Goal: Task Accomplishment & Management: Complete application form

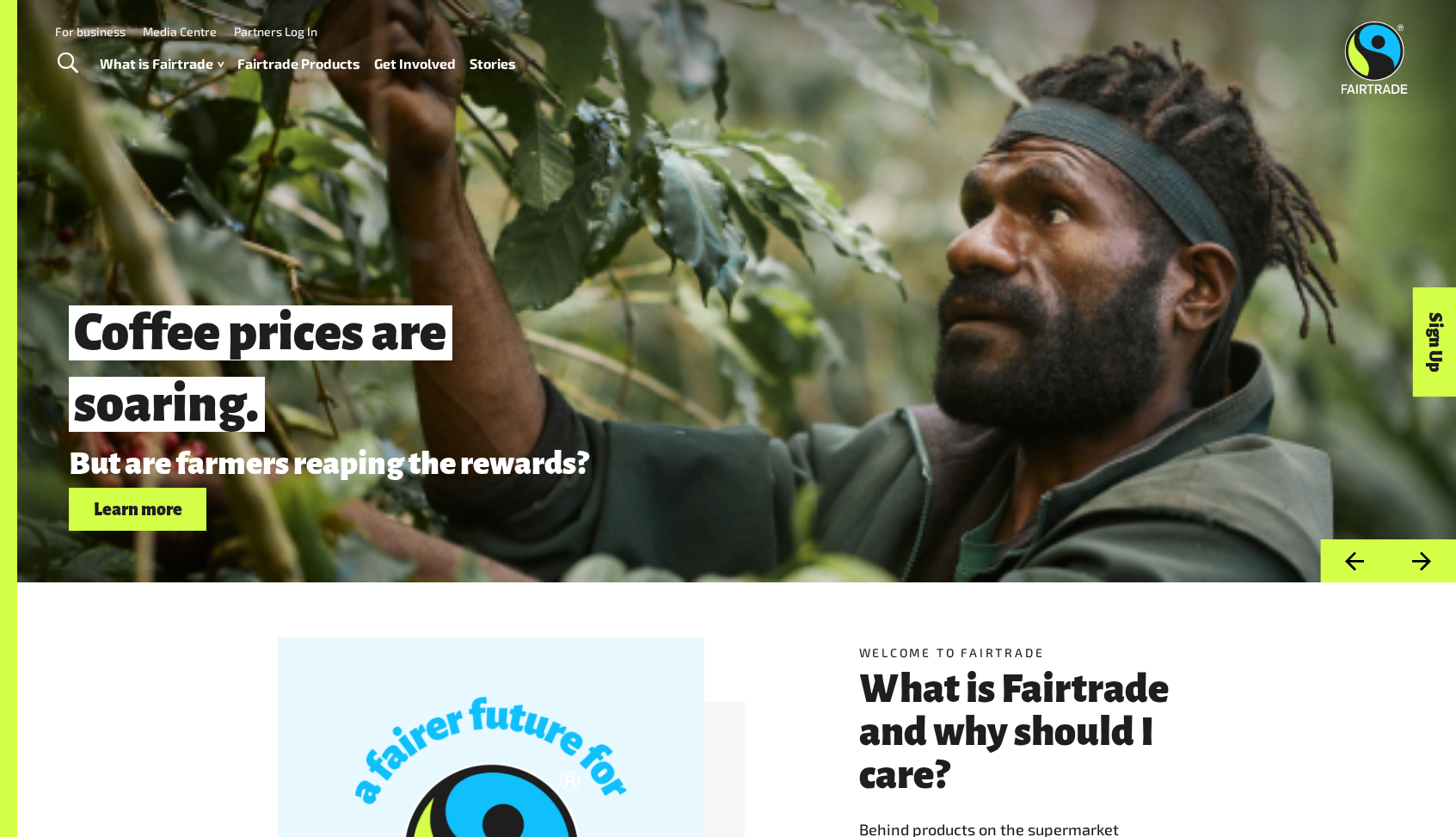
click at [297, 63] on link "Fairtrade Products" at bounding box center [299, 63] width 123 height 25
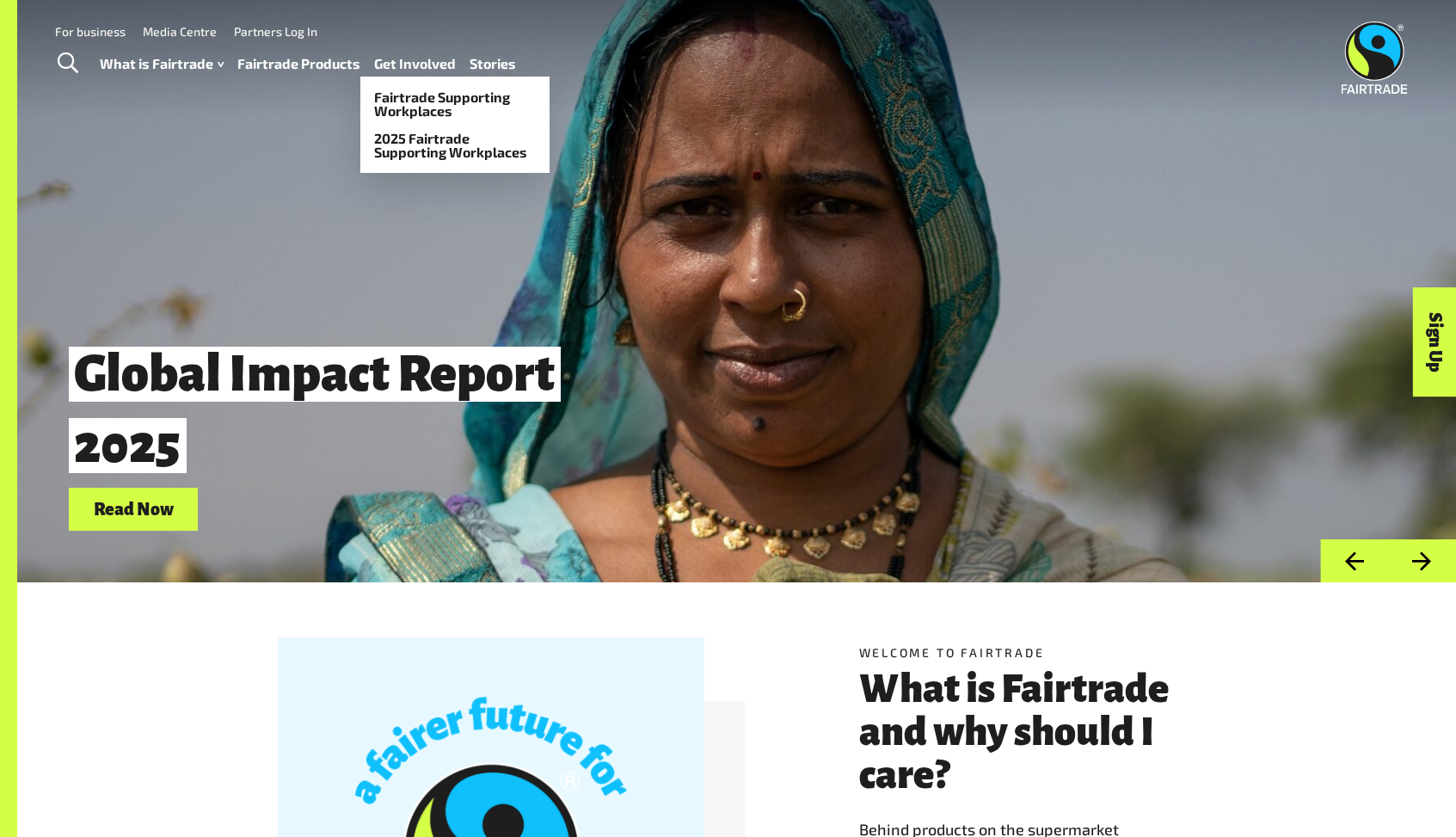
click at [420, 69] on link "Get Involved" at bounding box center [415, 63] width 82 height 25
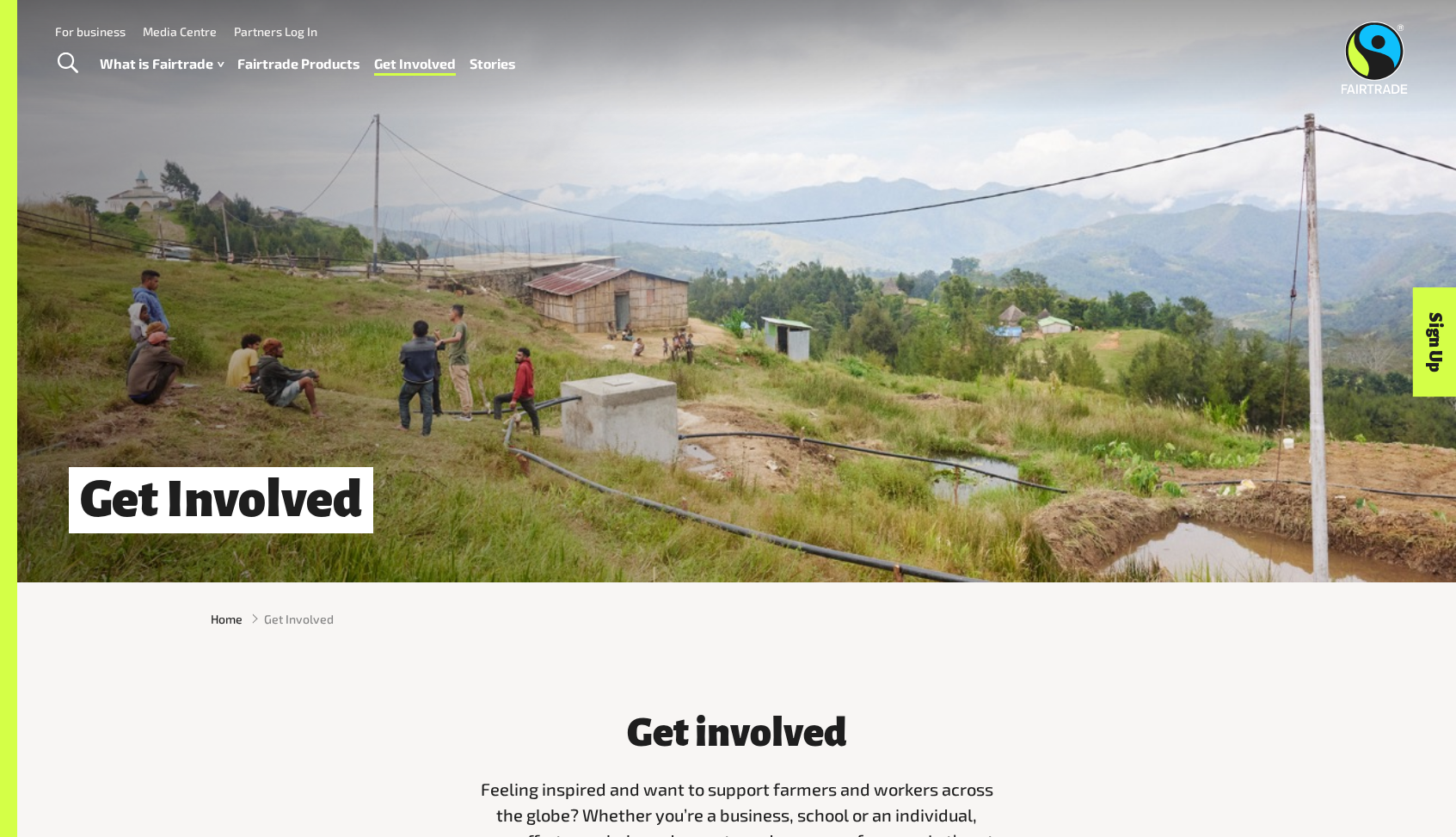
click at [96, 34] on link "For business" at bounding box center [90, 32] width 71 height 15
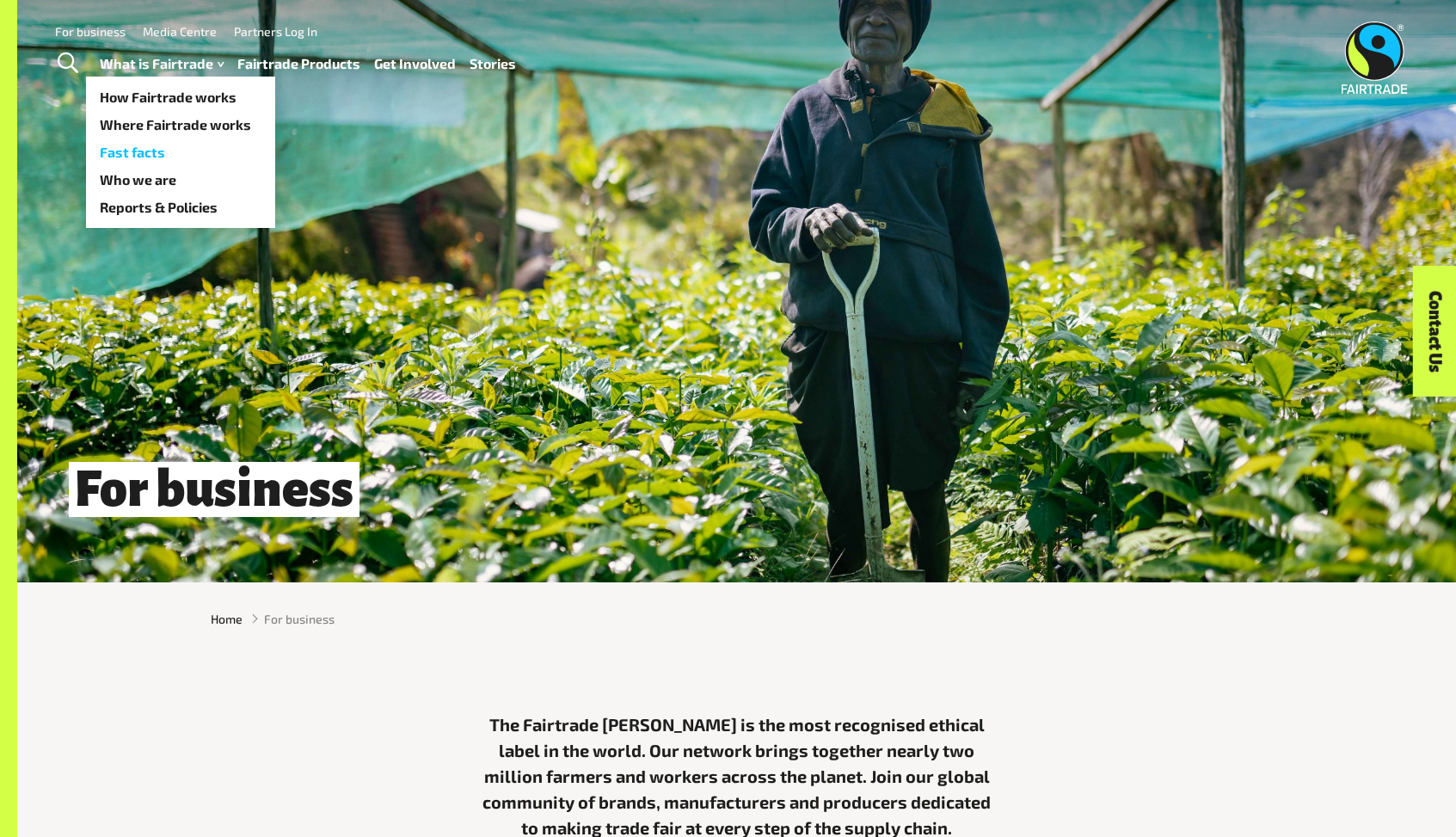
click at [150, 154] on link "Fast facts" at bounding box center [180, 153] width 189 height 28
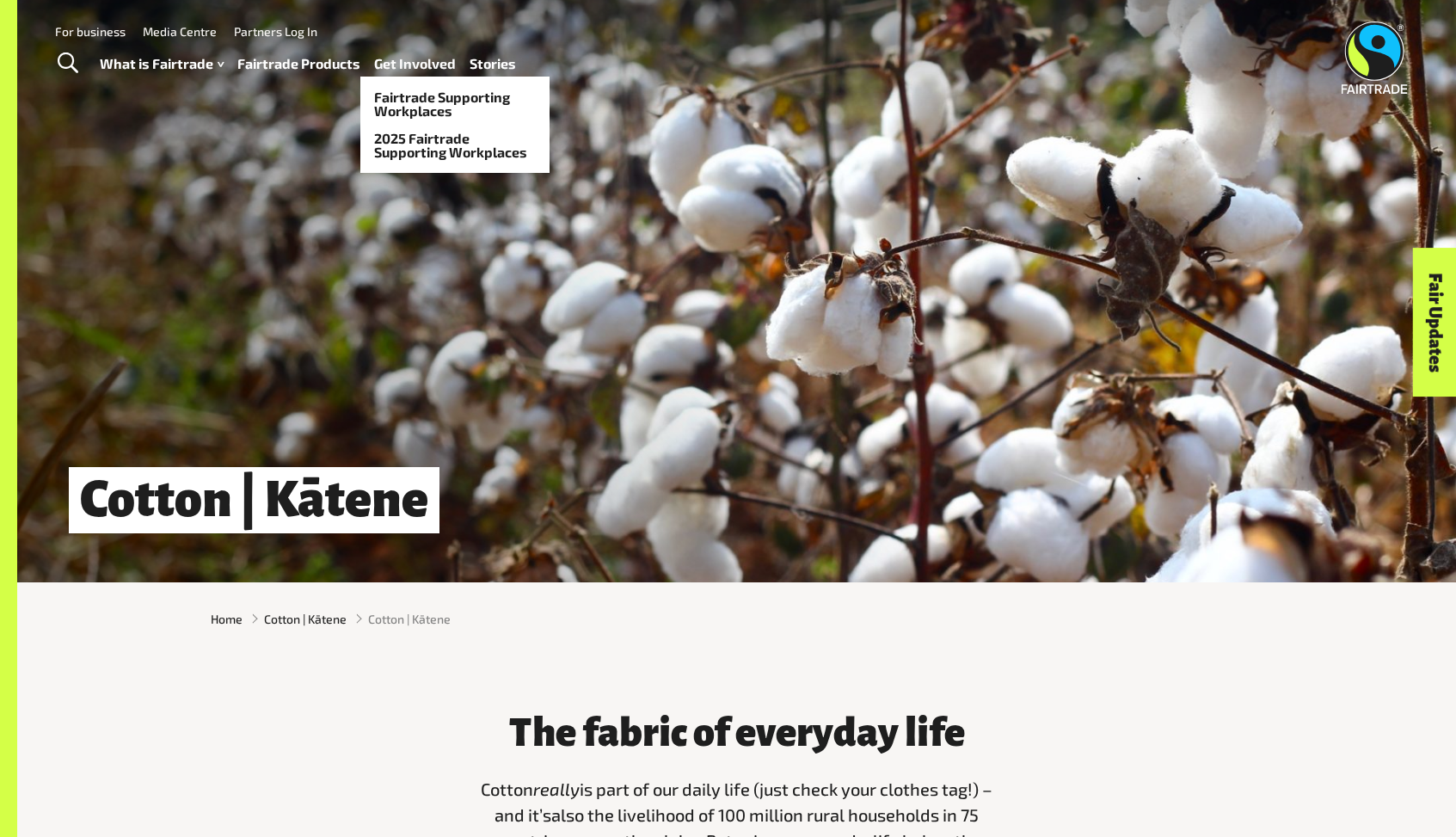
click at [405, 65] on link "Get Involved" at bounding box center [415, 63] width 82 height 25
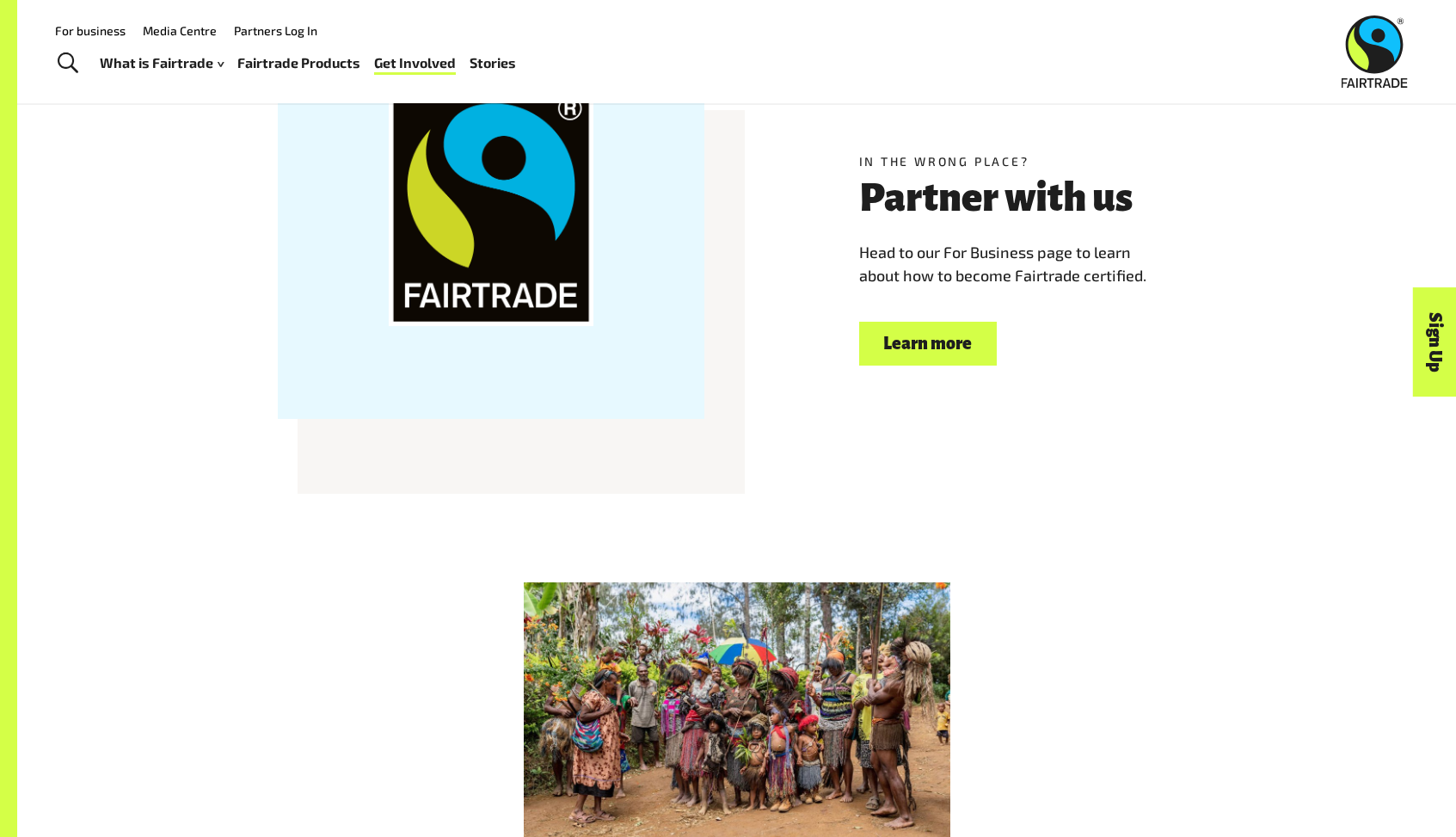
scroll to position [2261, 0]
click at [912, 355] on link "Learn more" at bounding box center [928, 344] width 138 height 44
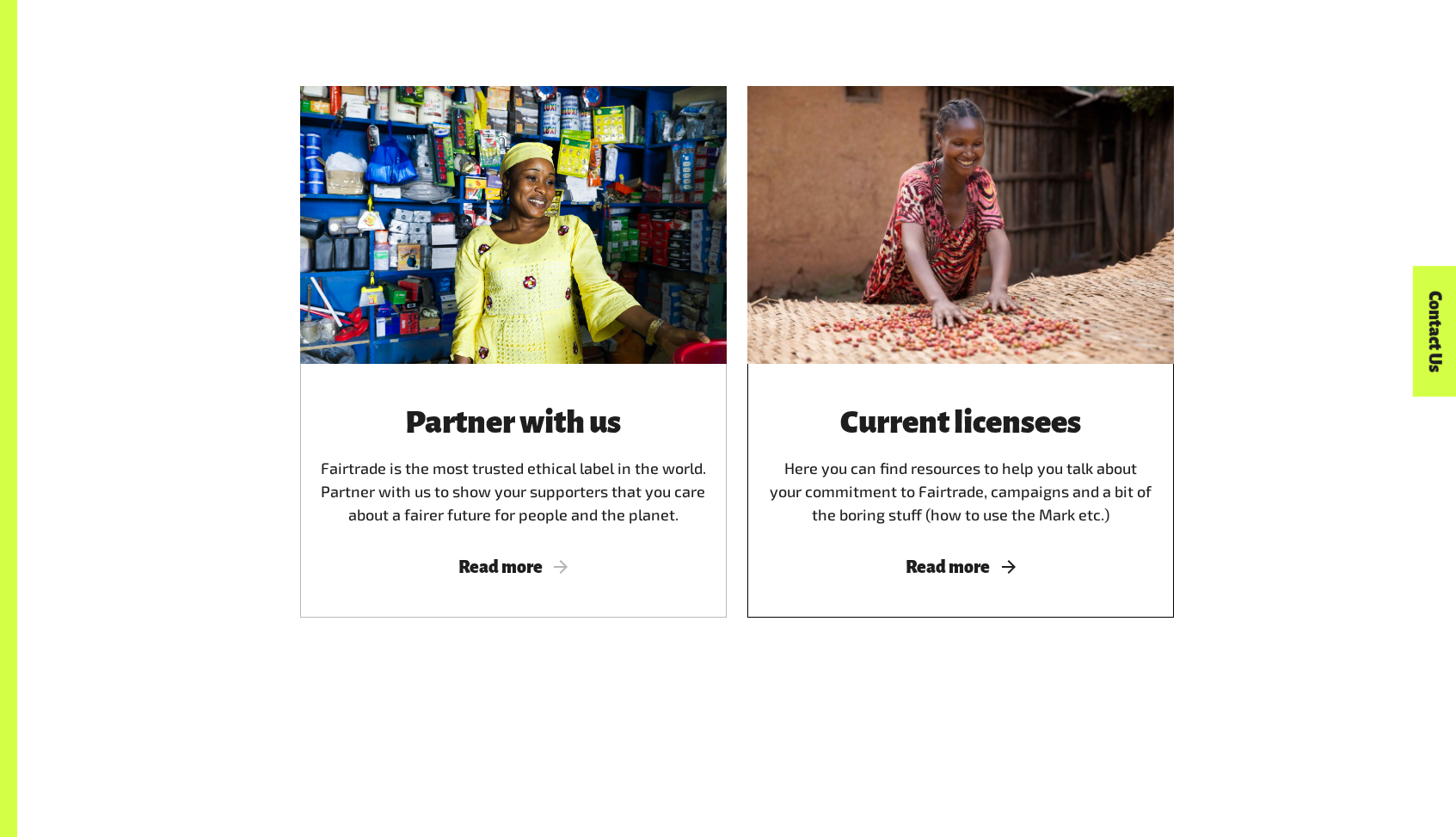
scroll to position [932, 0]
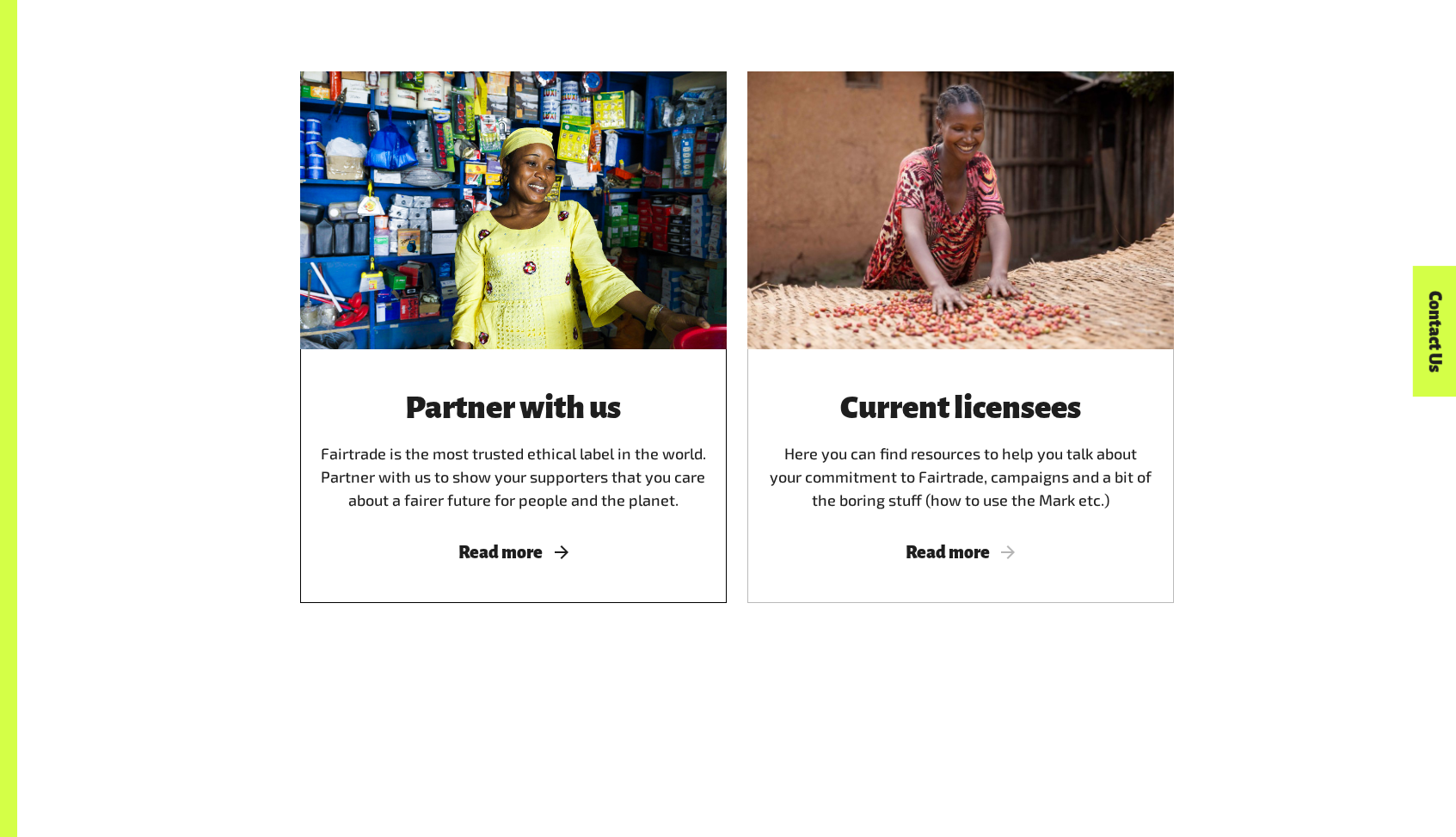
click at [533, 389] on div "Partner with us Fairtrade is the most trusted ethical label in the world. Partn…" at bounding box center [513, 476] width 426 height 253
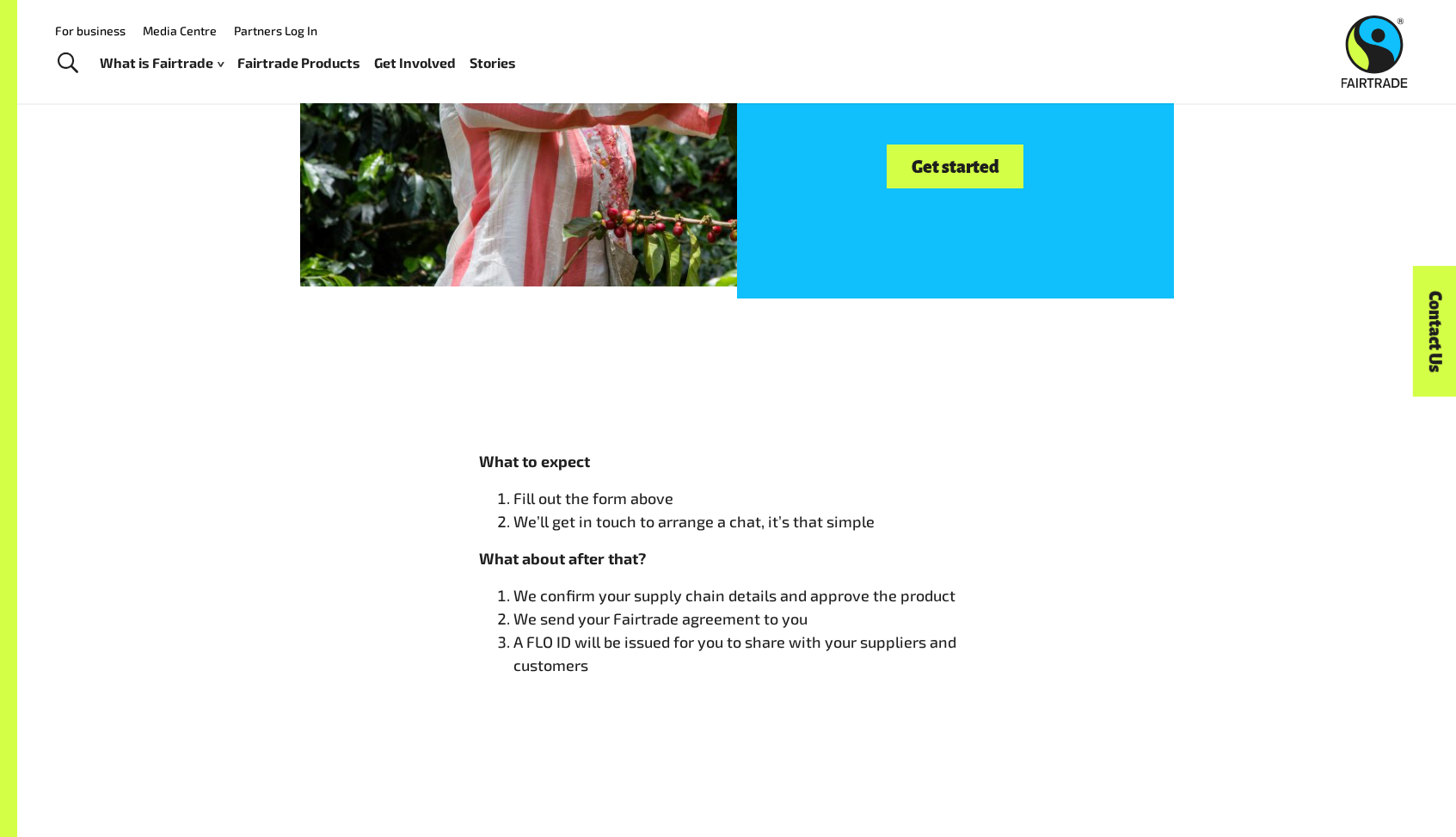
scroll to position [1204, 0]
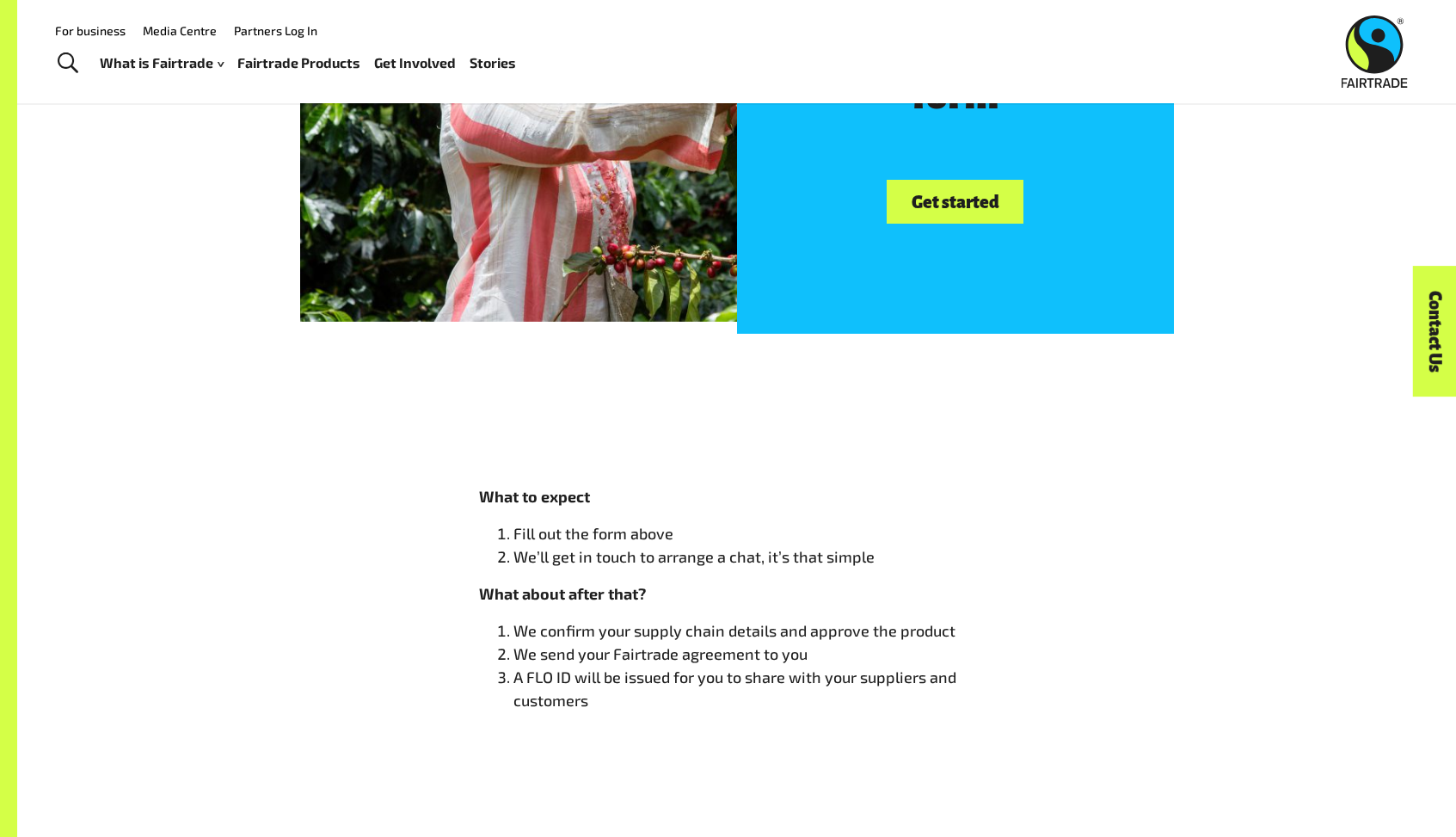
click at [973, 207] on link "Get started" at bounding box center [954, 201] width 137 height 44
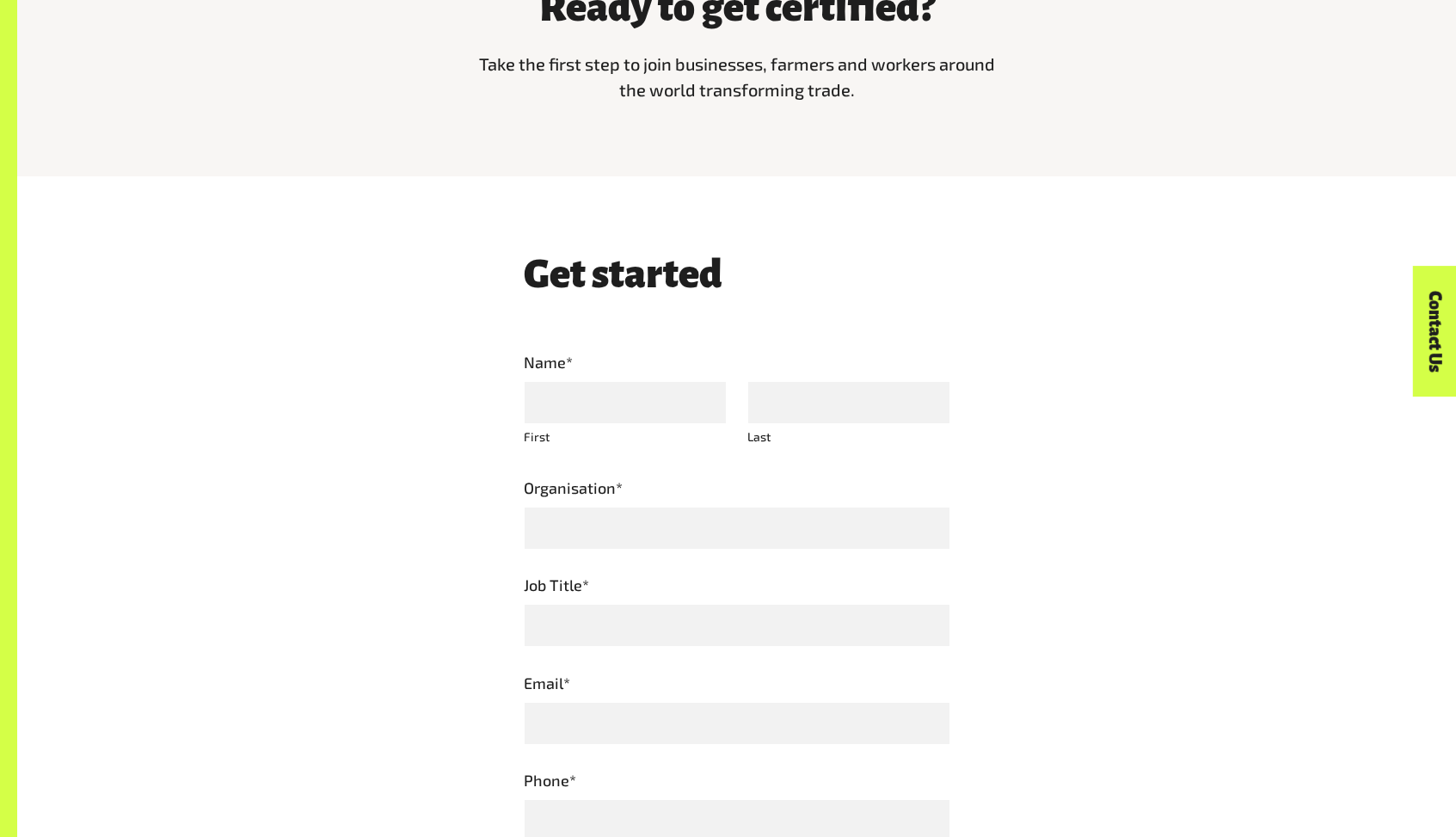
scroll to position [734, 0]
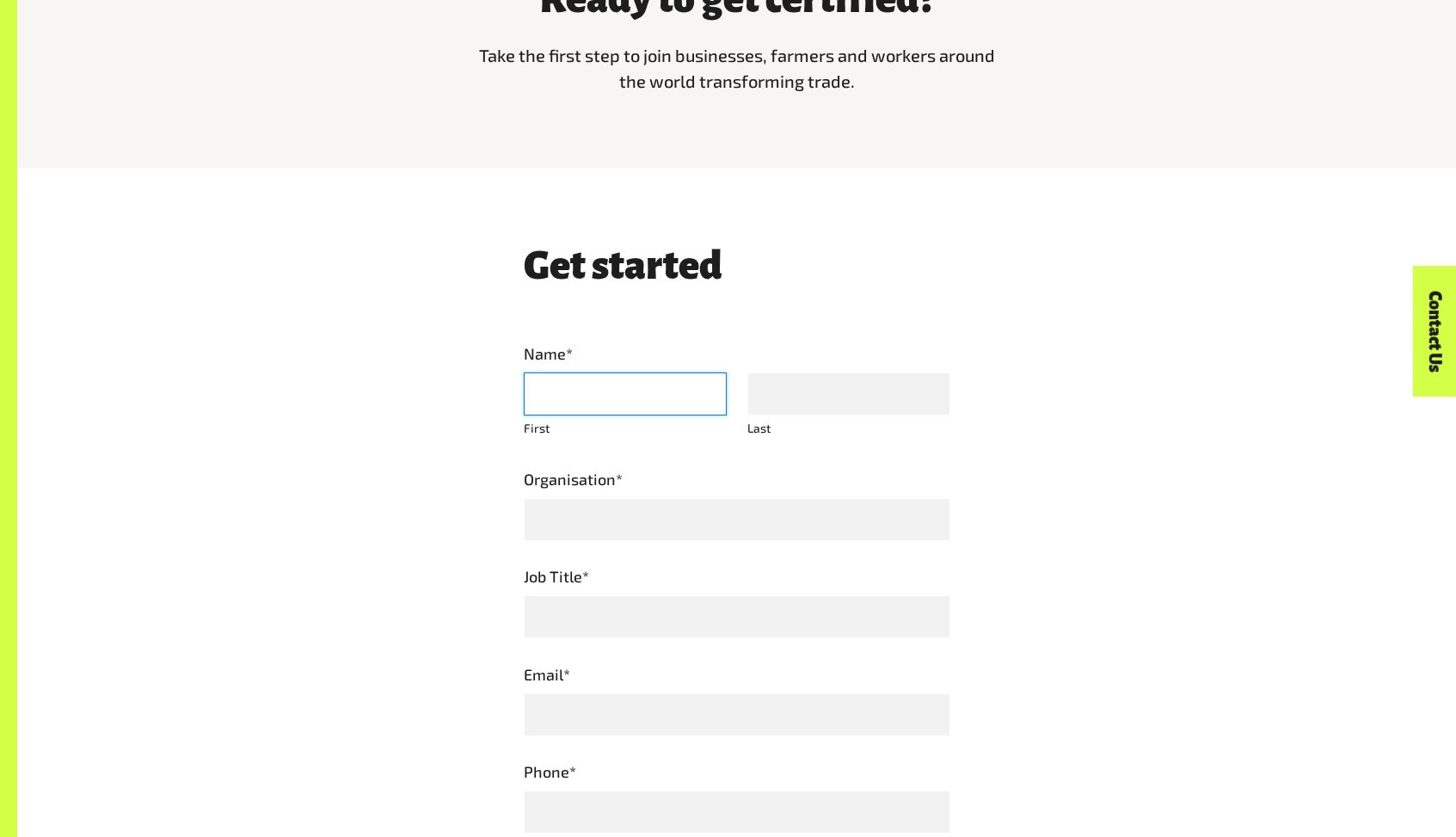
click at [619, 415] on input "First" at bounding box center [626, 394] width 203 height 43
click at [634, 389] on input "First" at bounding box center [626, 394] width 203 height 43
type input "****"
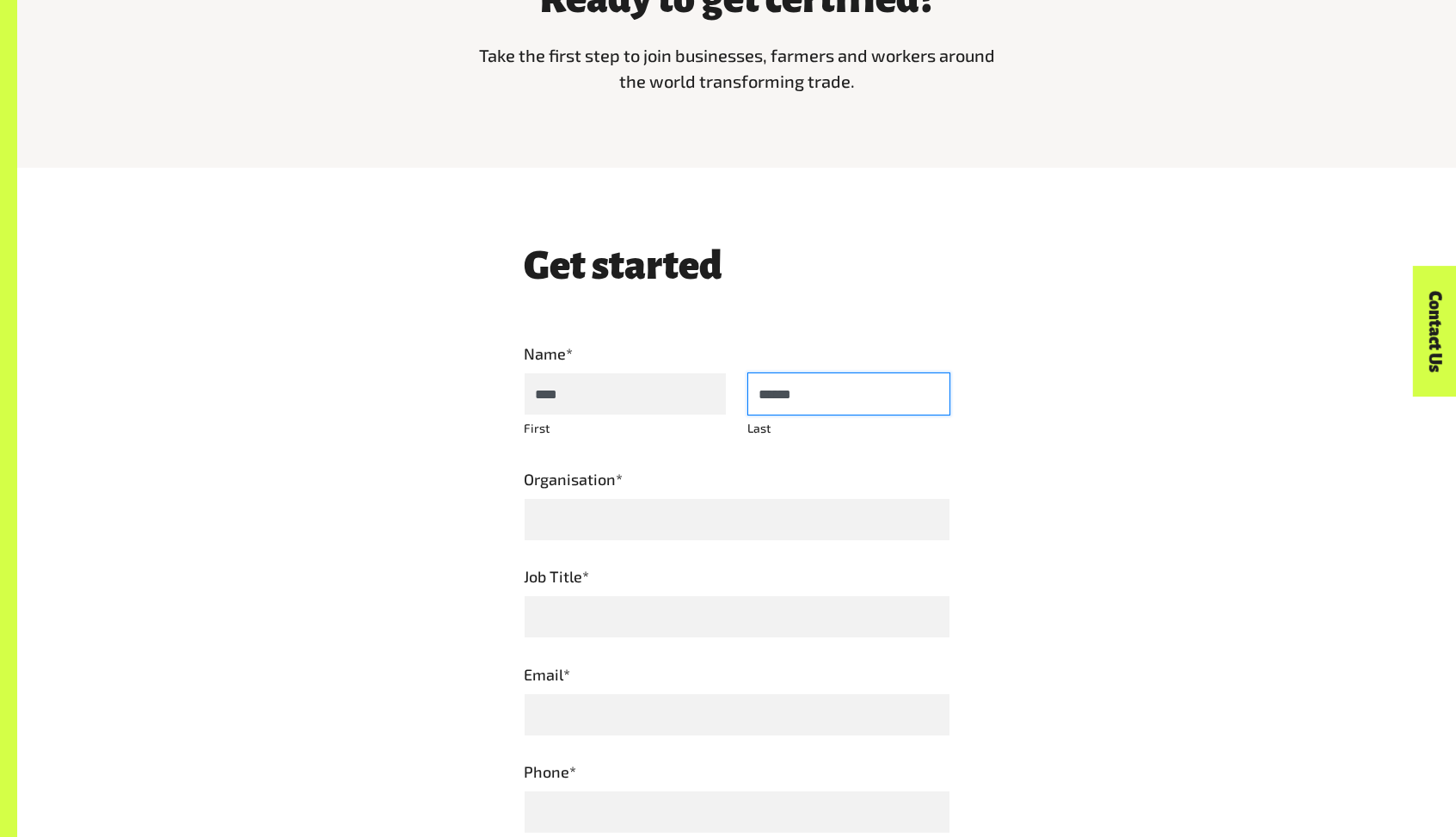
type input "******"
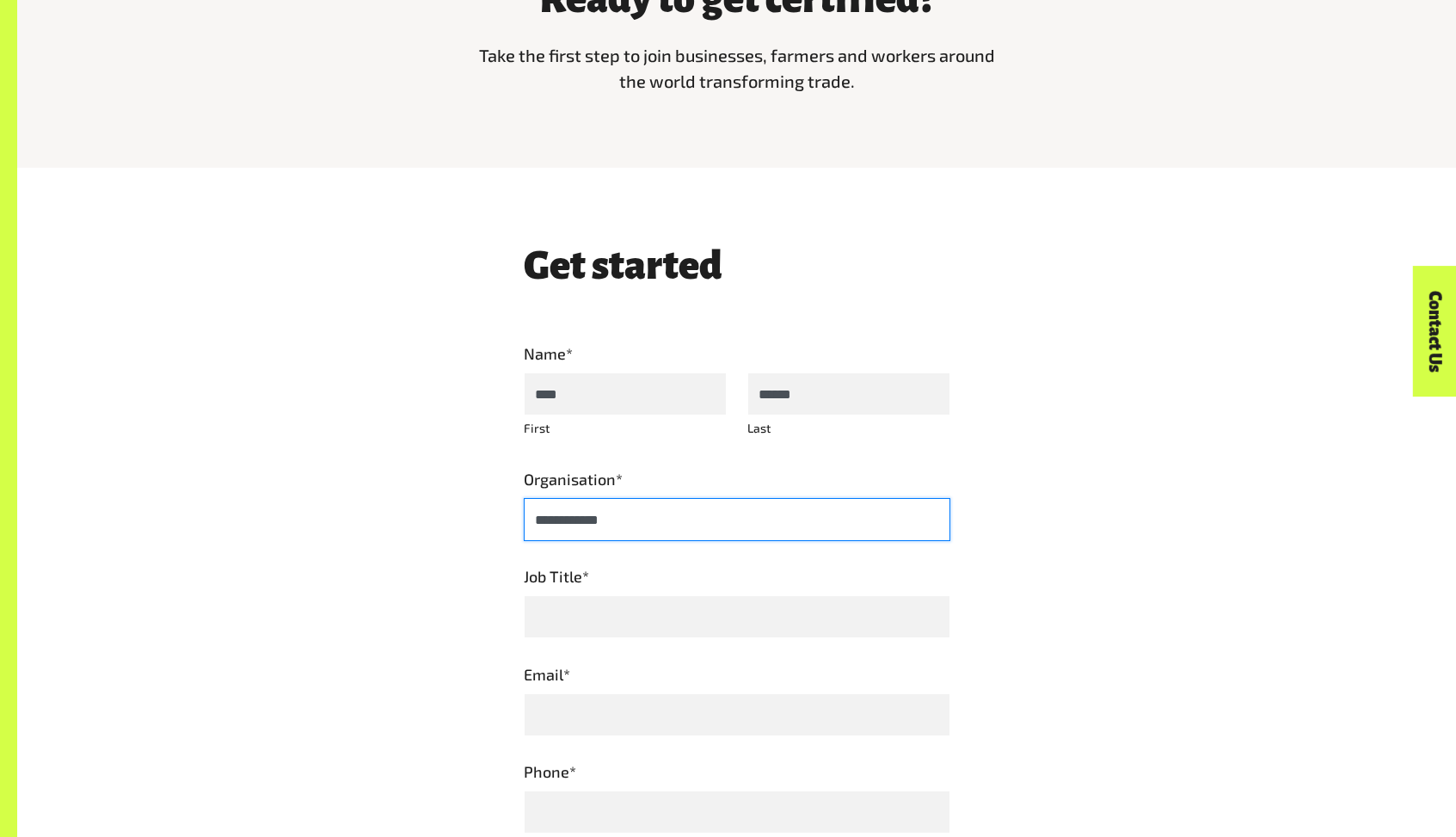
type input "**********"
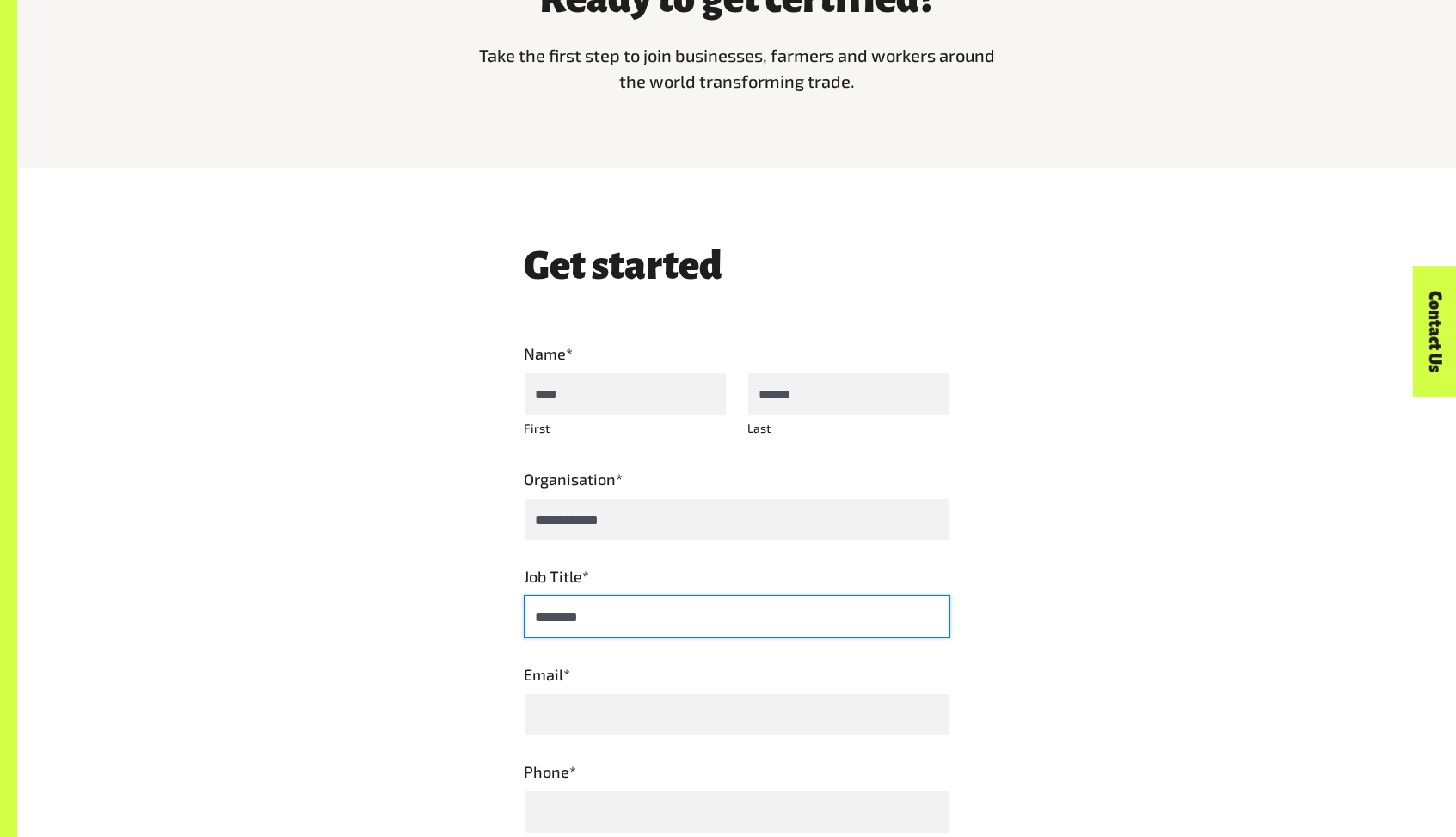
type input "********"
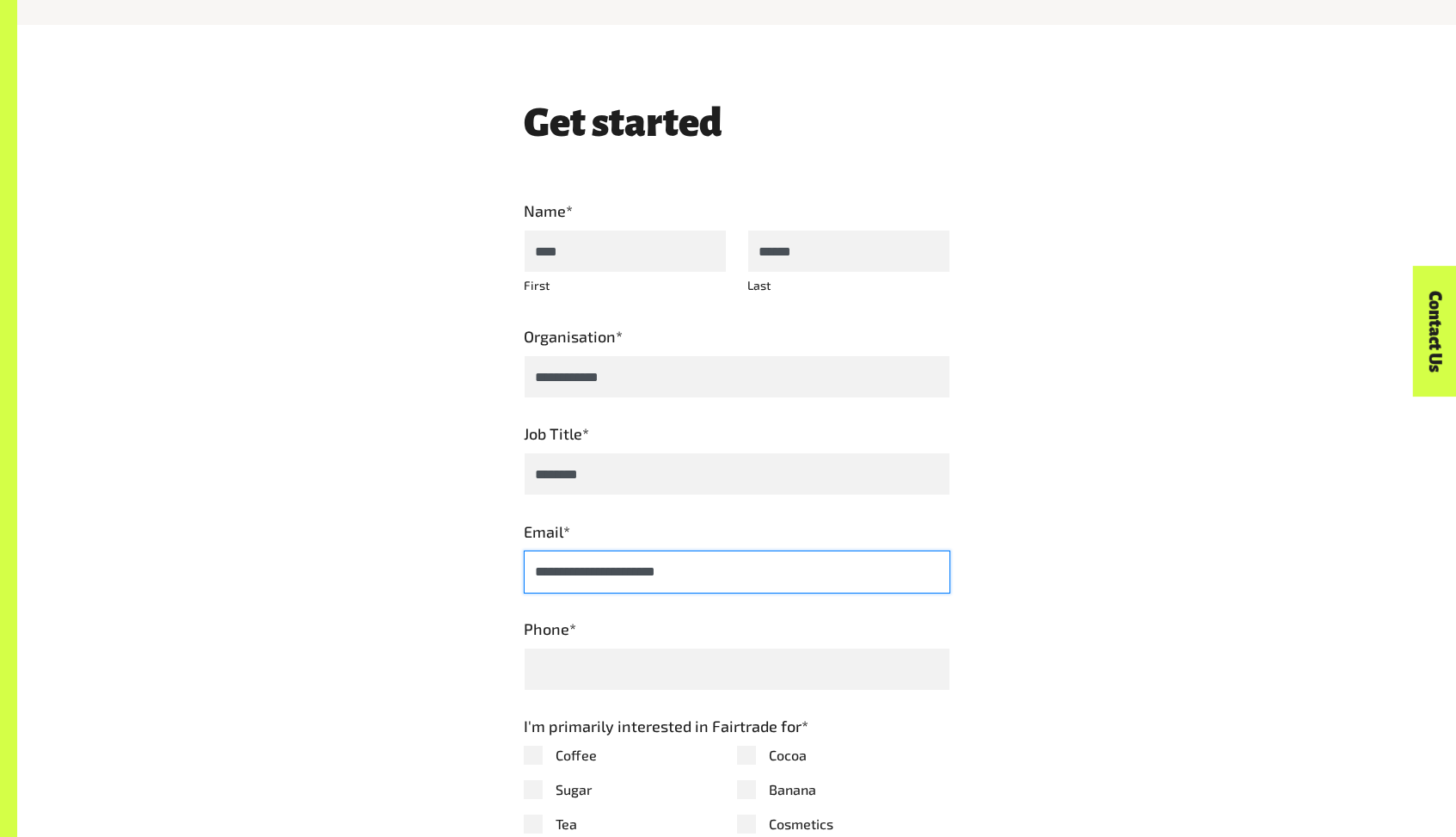
scroll to position [885, 0]
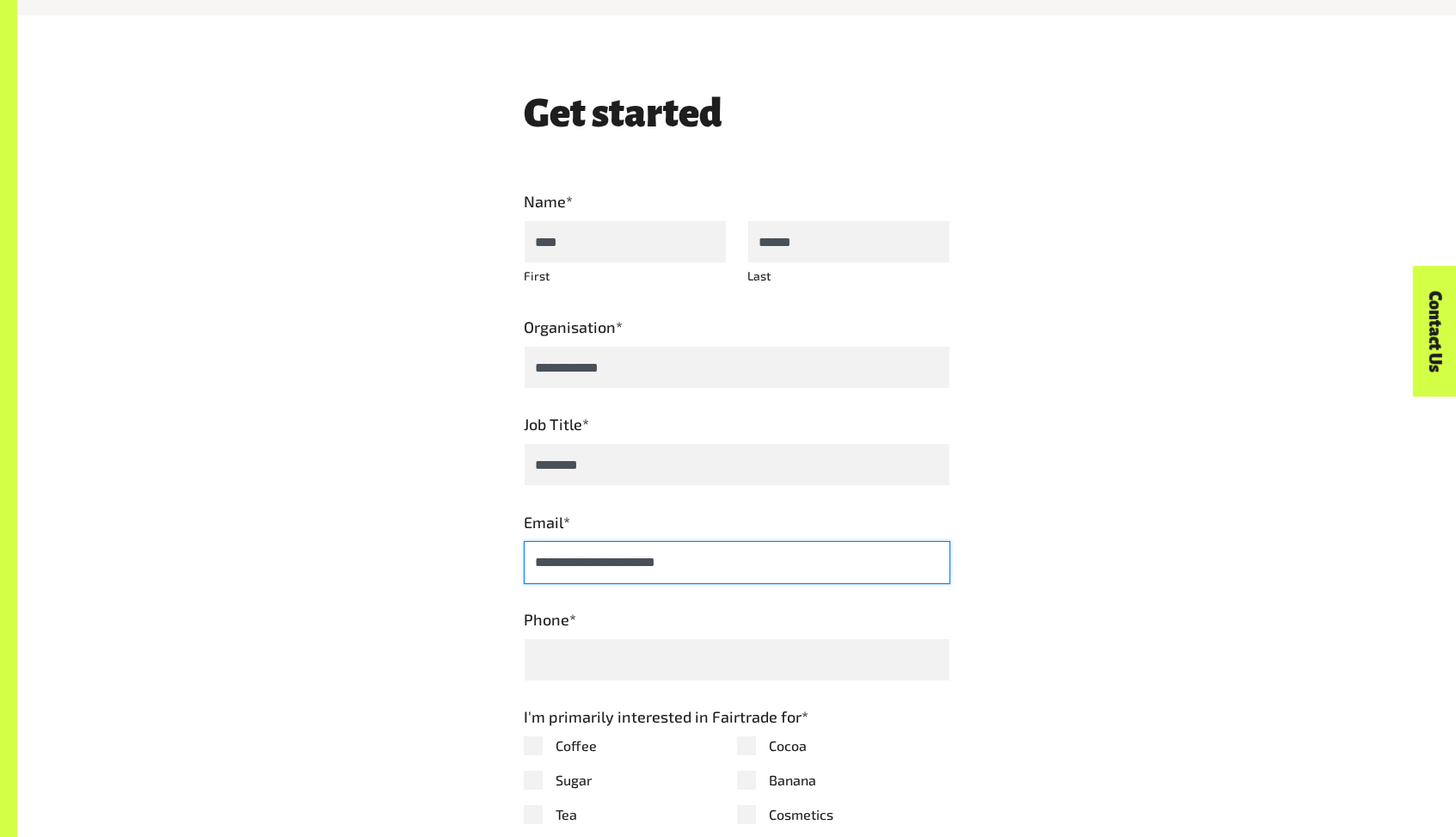
type input "**********"
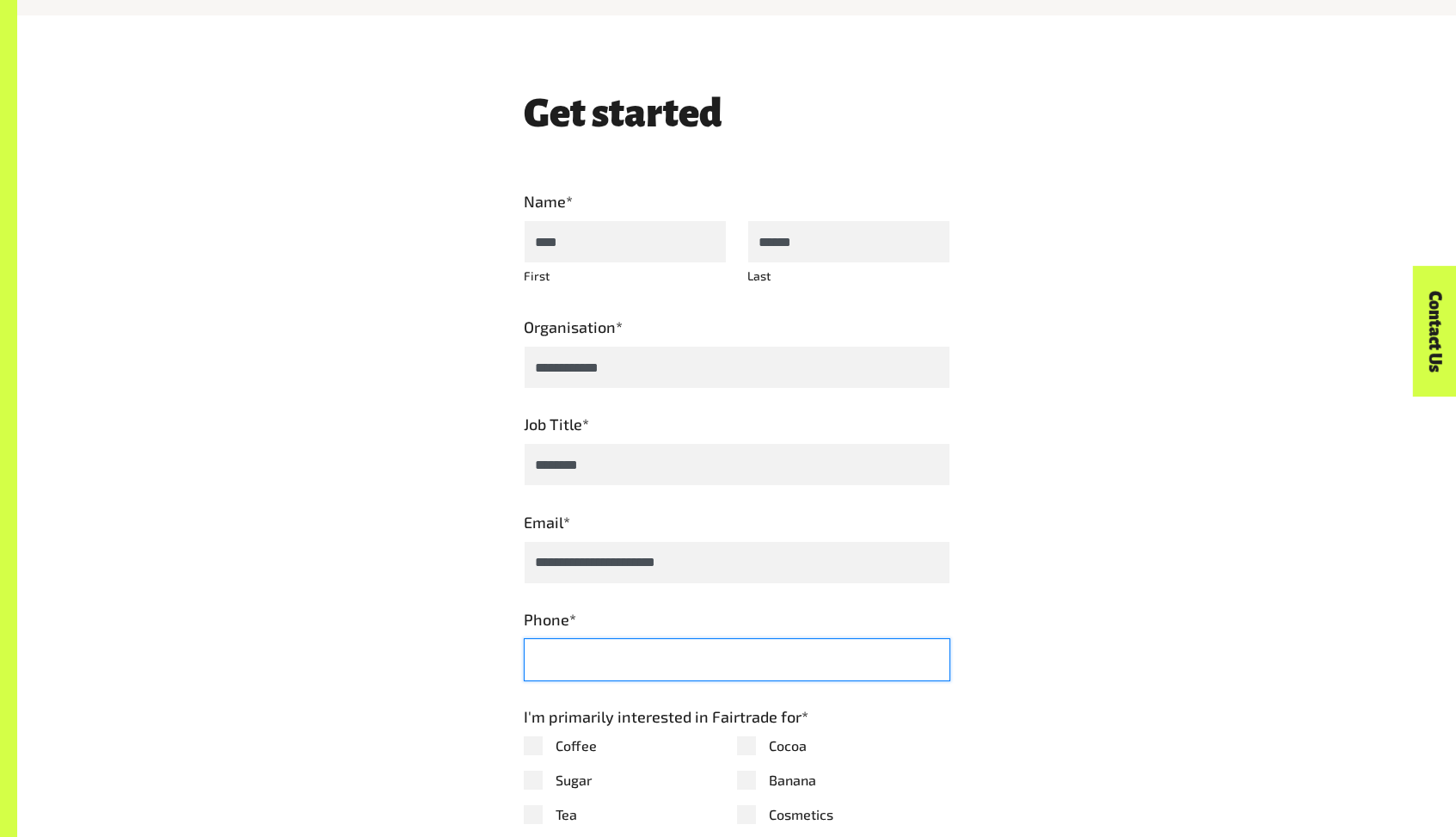
click at [595, 667] on input "Phone *" at bounding box center [737, 659] width 426 height 43
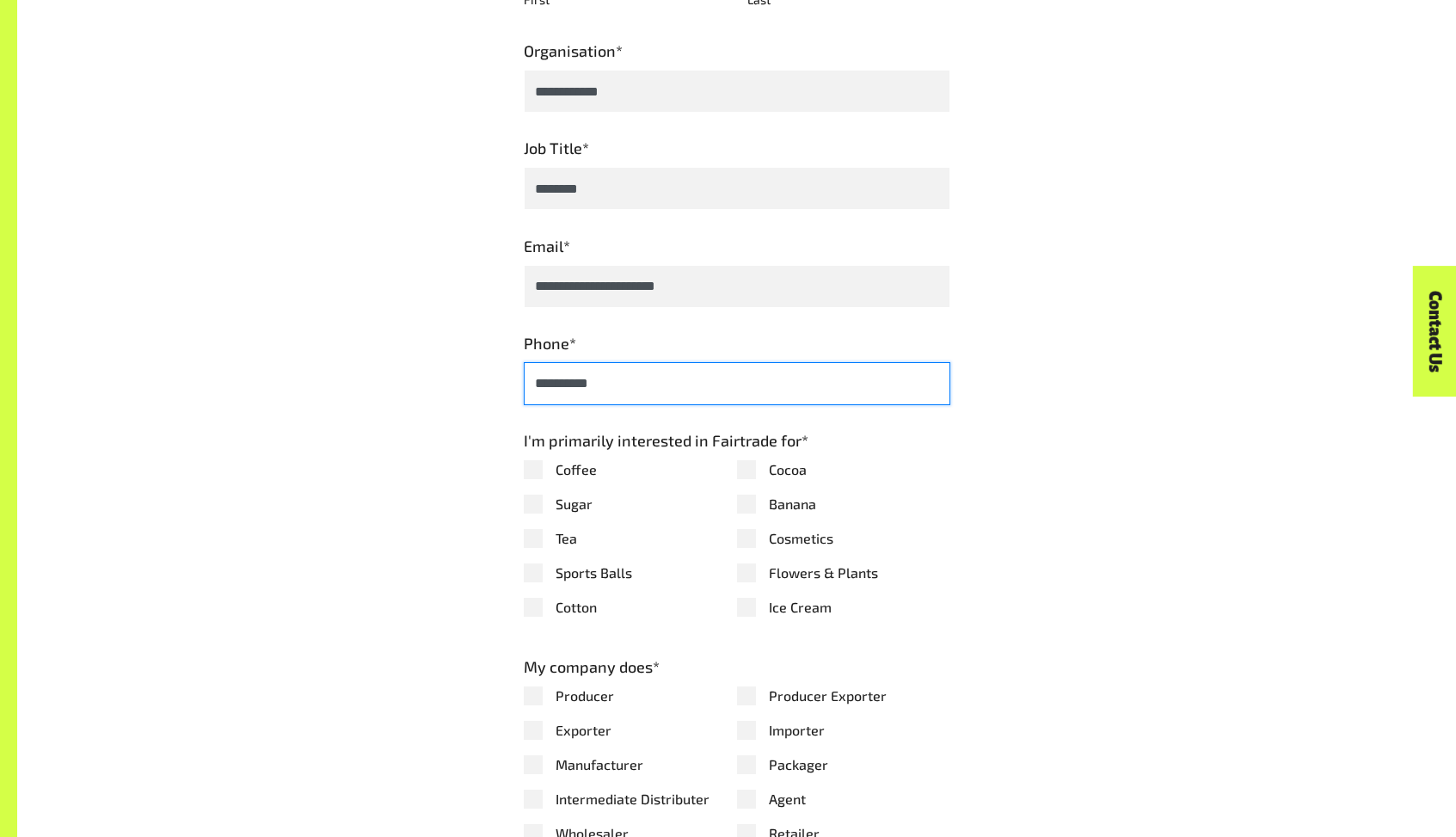
scroll to position [1163, 0]
type input "**********"
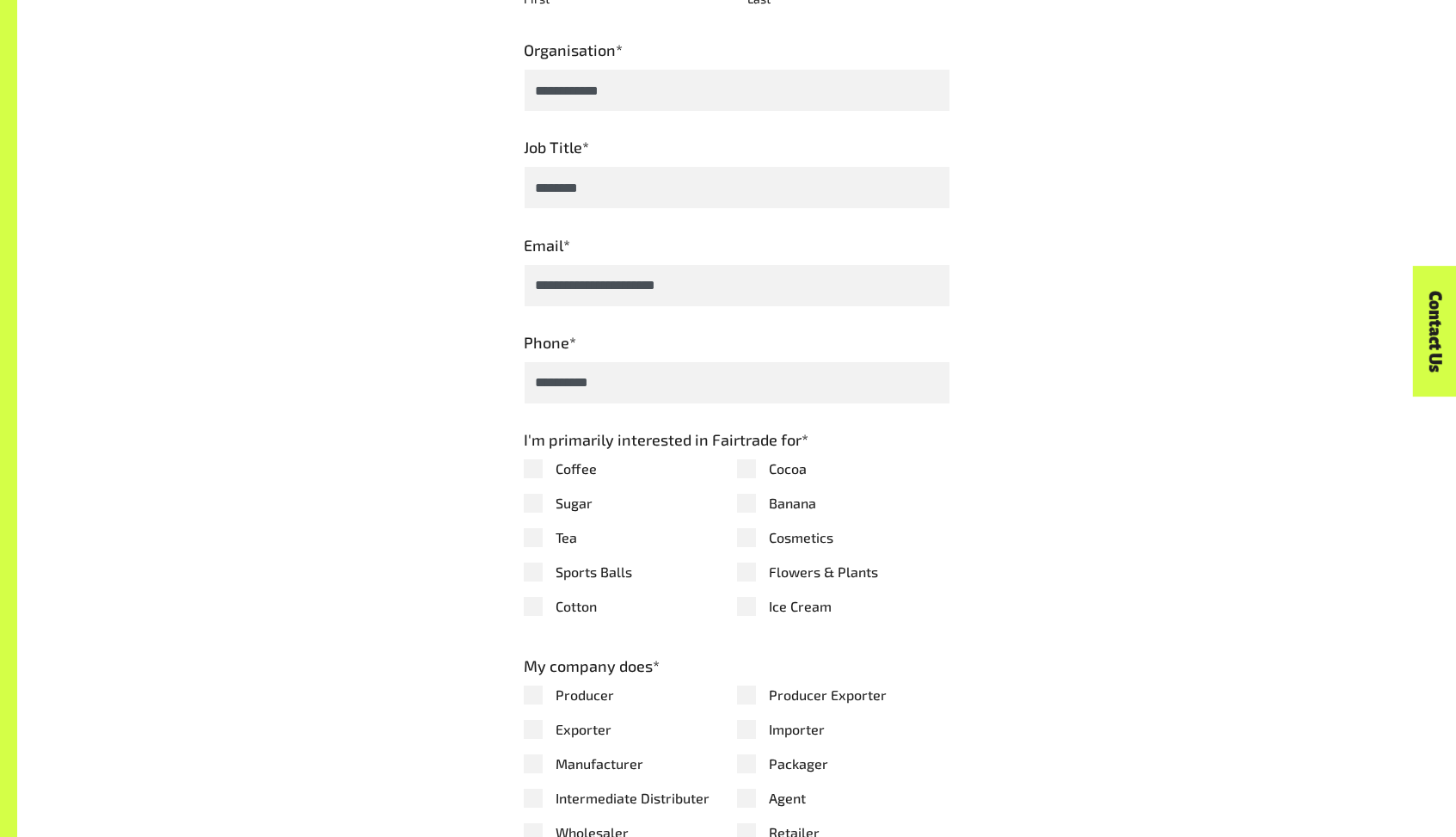
click at [537, 612] on label "Cotton" at bounding box center [630, 606] width 213 height 20
click at [533, 614] on label "Cotton" at bounding box center [630, 606] width 213 height 20
click at [533, 614] on label "Cotton" at bounding box center [630, 606] width 213 height 20
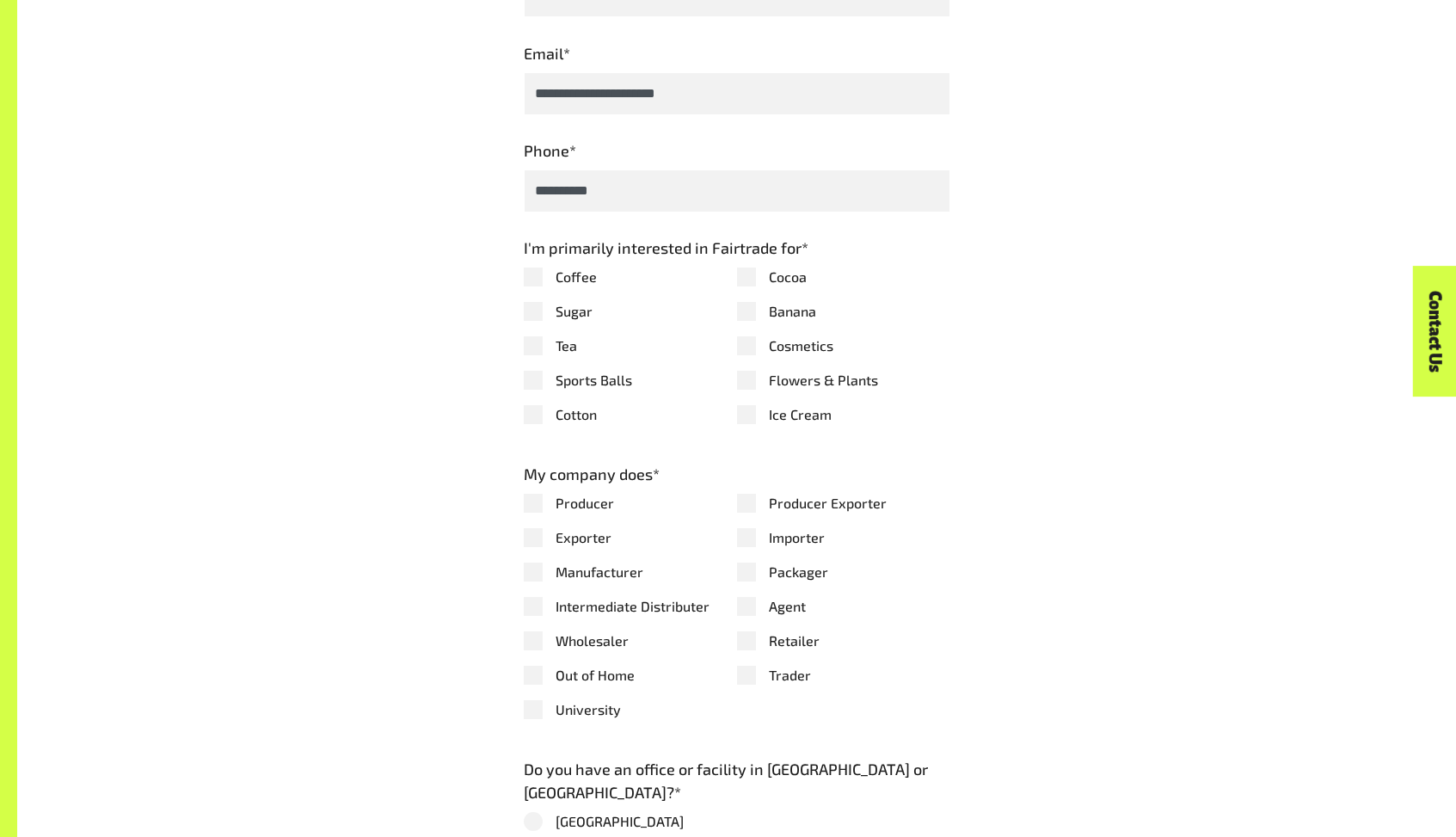
scroll to position [1604, 0]
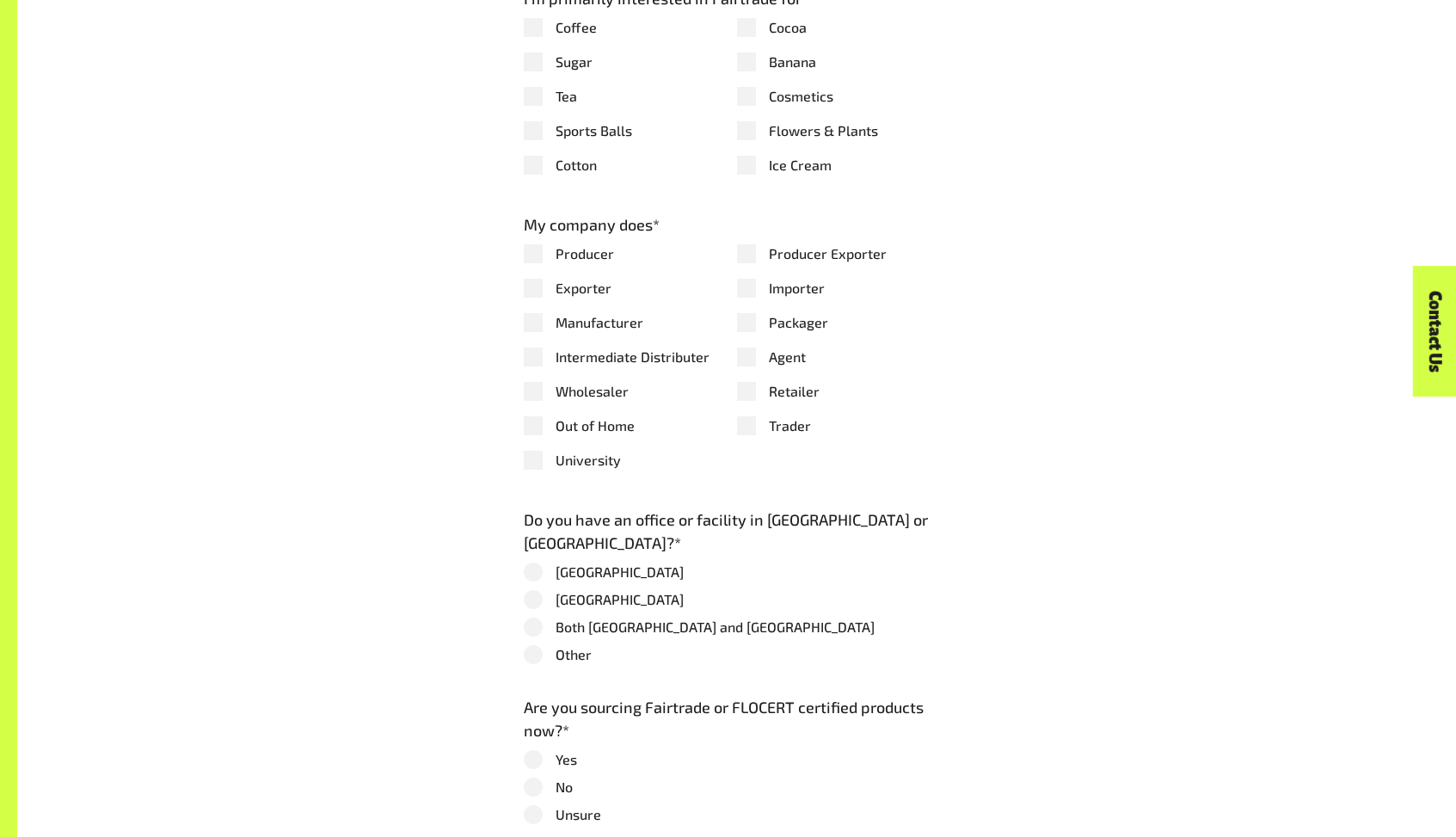
click at [745, 295] on label "Importer" at bounding box center [843, 288] width 213 height 20
click at [536, 398] on label "Wholesaler" at bounding box center [630, 391] width 213 height 20
click at [542, 331] on label "Manufacturer" at bounding box center [630, 322] width 213 height 20
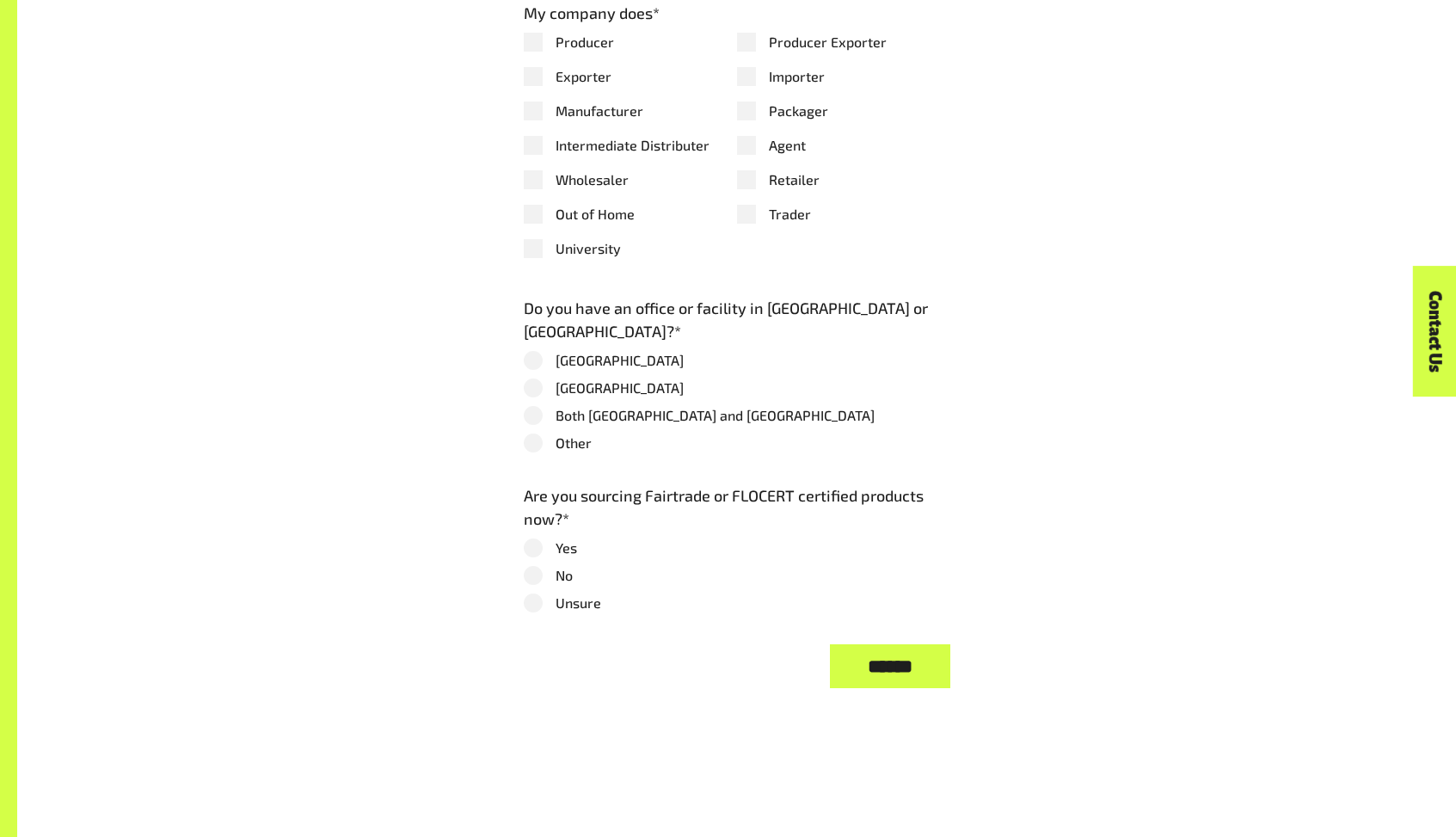
scroll to position [1882, 0]
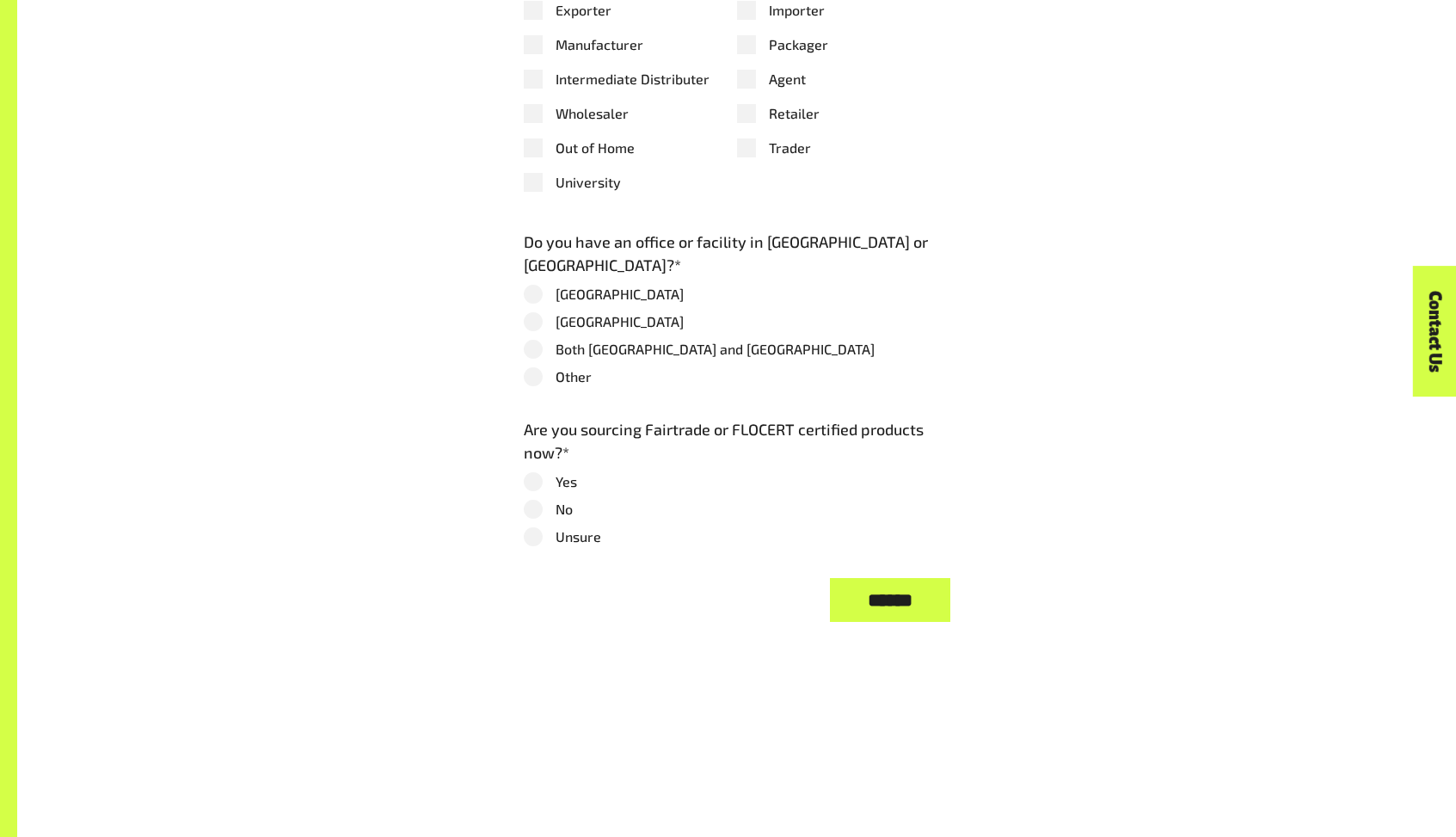
click at [538, 298] on label "Australia" at bounding box center [737, 294] width 426 height 20
click at [537, 486] on label "Yes" at bounding box center [737, 481] width 426 height 20
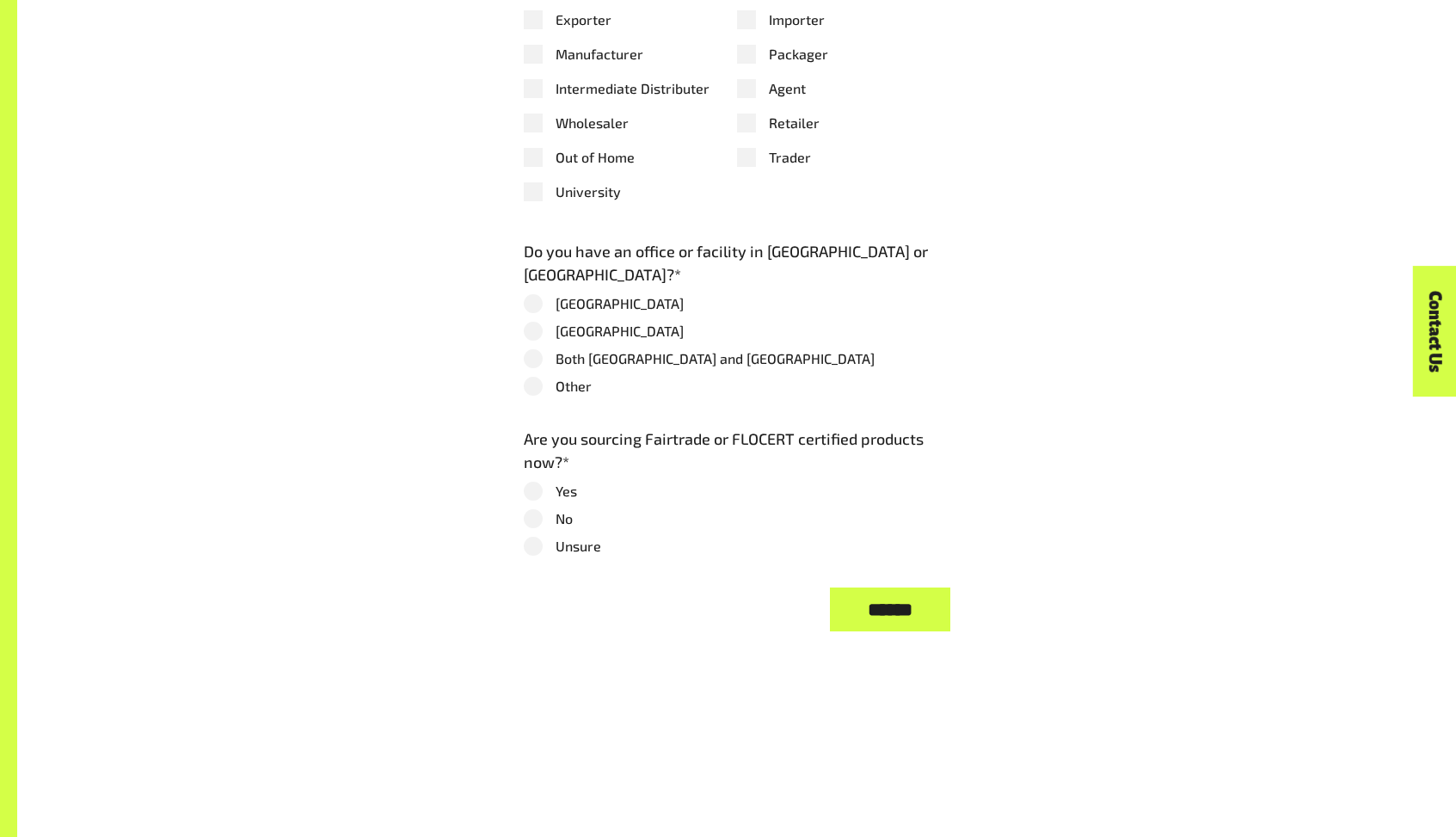
scroll to position [1866, 0]
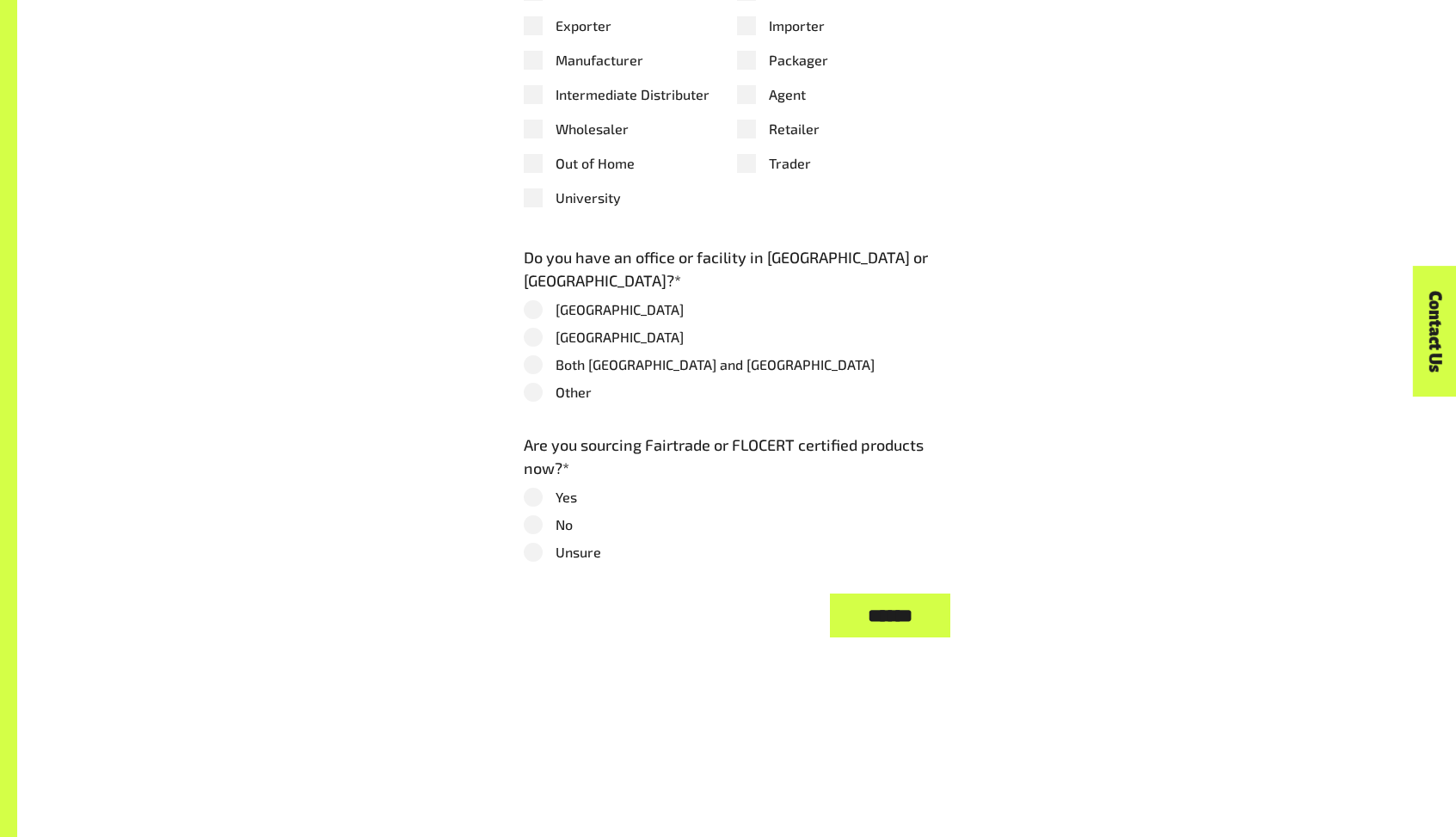
click at [874, 625] on input "******" at bounding box center [889, 614] width 120 height 44
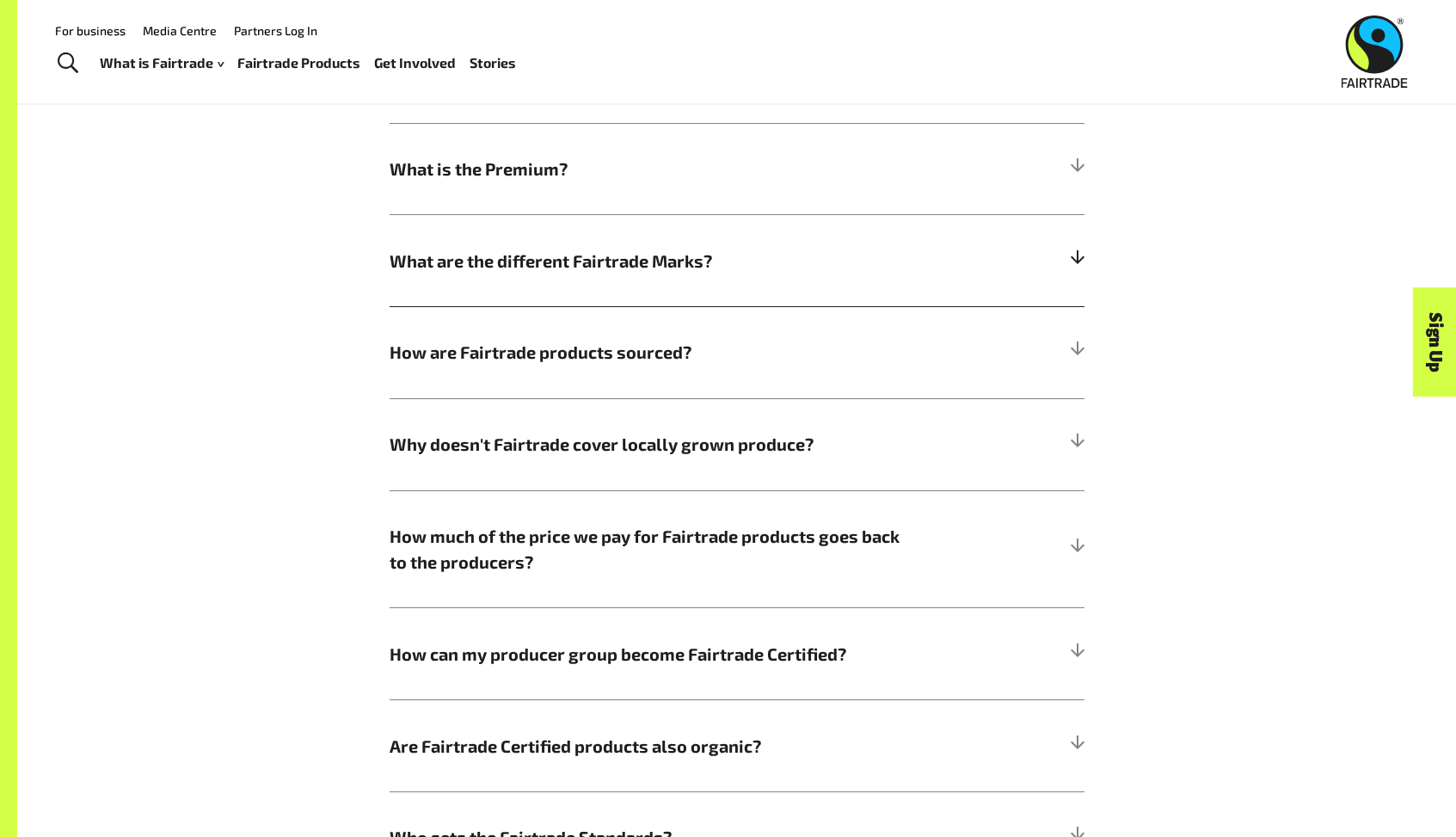
scroll to position [1154, 0]
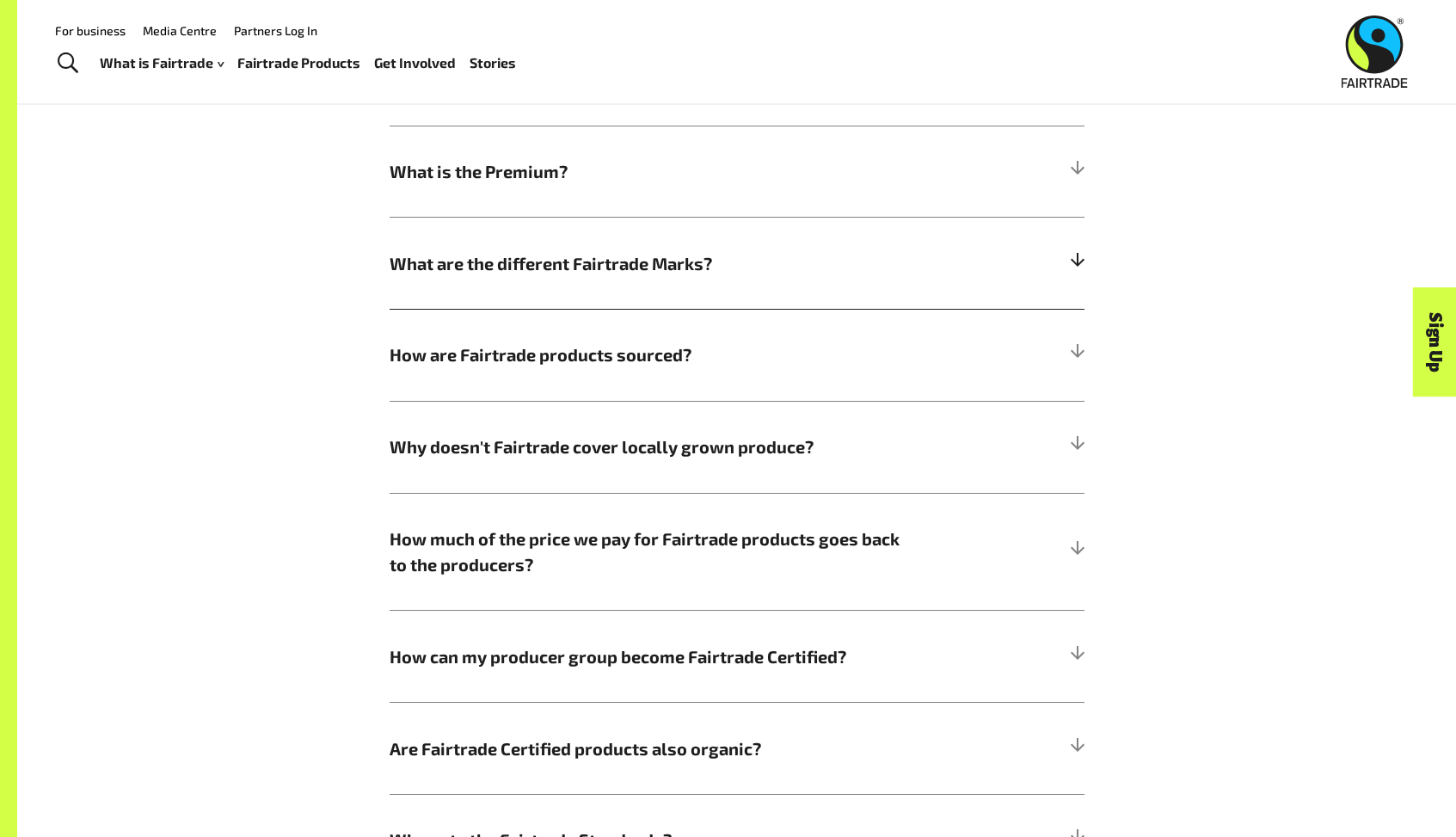
click at [621, 277] on span "What are the different Fairtrade Marks?" at bounding box center [650, 263] width 521 height 26
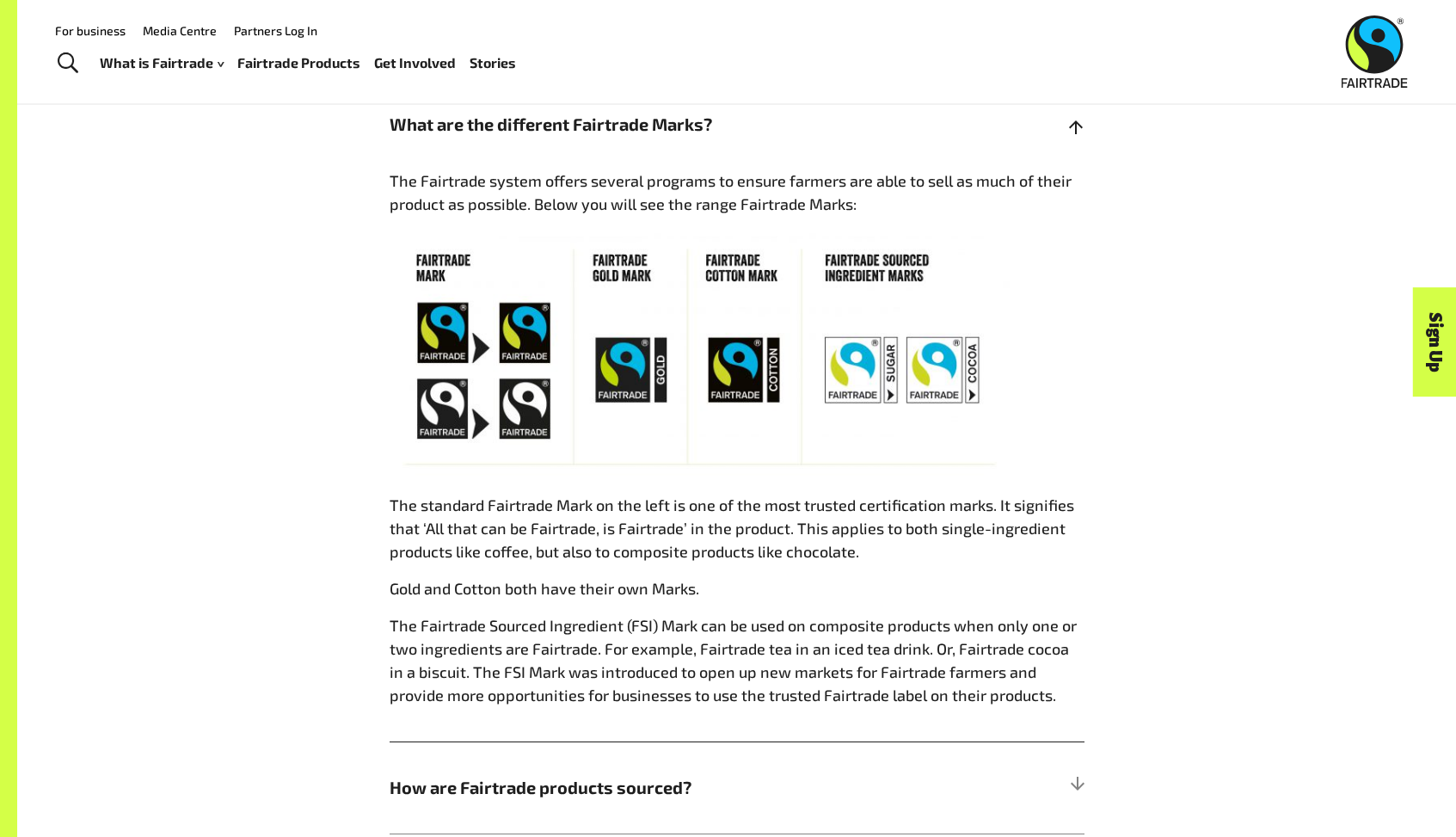
scroll to position [1255, 0]
